Goal: Complete Application Form: Complete application form

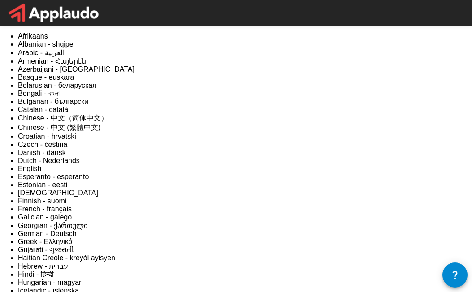
type textarea "*"
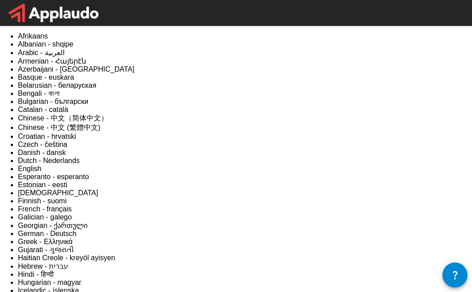
drag, startPoint x: 73, startPoint y: 43, endPoint x: 58, endPoint y: 42, distance: 14.9
drag, startPoint x: 34, startPoint y: 67, endPoint x: 63, endPoint y: 61, distance: 29.7
